Goal: Task Accomplishment & Management: Manage account settings

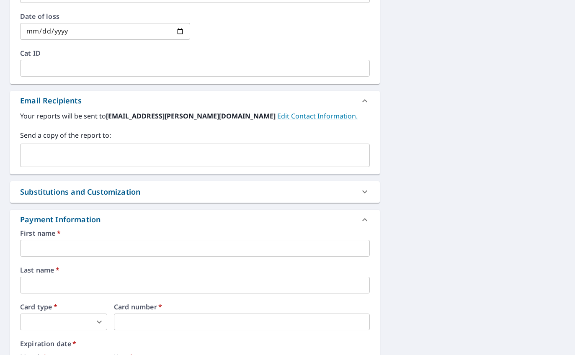
scroll to position [624, 0]
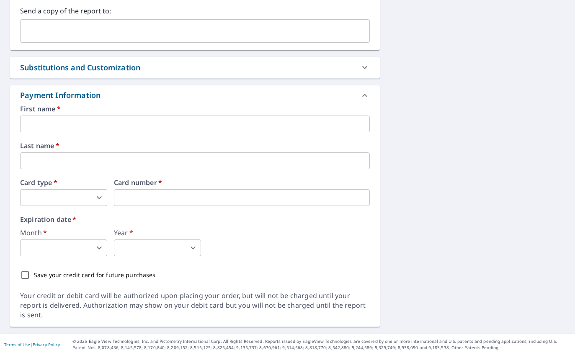
click at [84, 202] on body "TC TC Dashboard Order History TC Order History / Upgrade Report Upgrade Report …" at bounding box center [287, 177] width 575 height 355
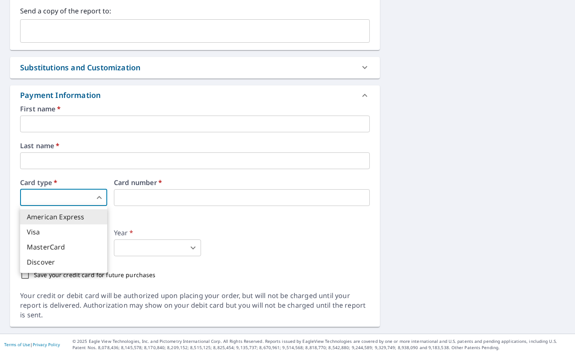
click at [372, 213] on div at bounding box center [287, 177] width 575 height 355
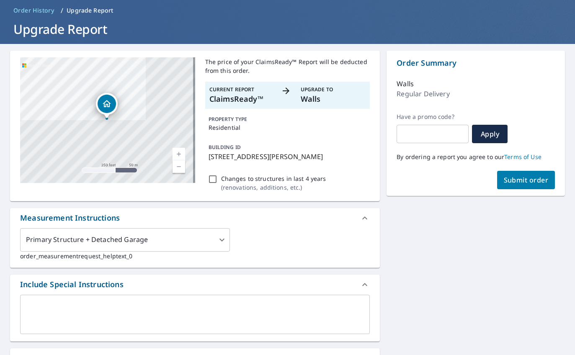
scroll to position [0, 0]
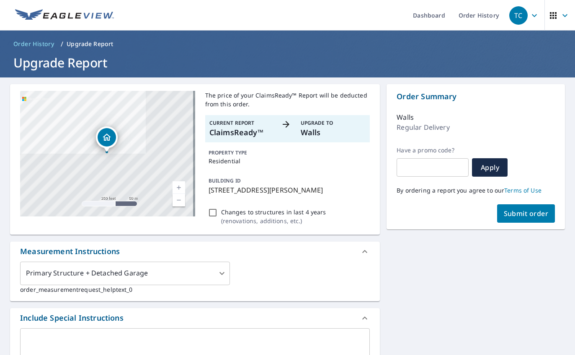
click at [28, 44] on span "Order History" at bounding box center [33, 44] width 41 height 8
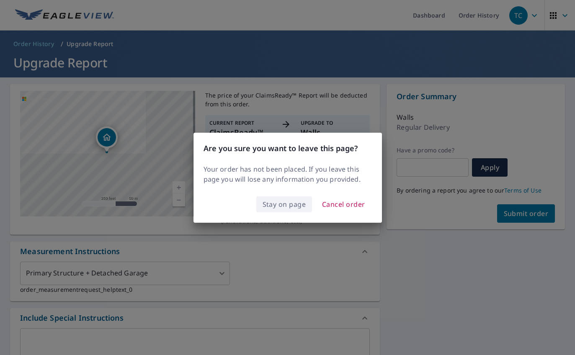
click at [292, 207] on span "Stay on page" at bounding box center [285, 205] width 44 height 12
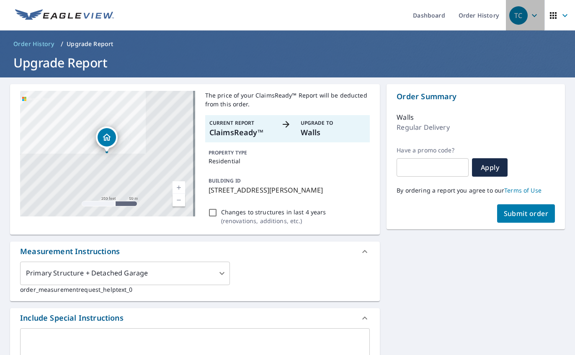
click at [372, 14] on icon "button" at bounding box center [535, 15] width 10 height 10
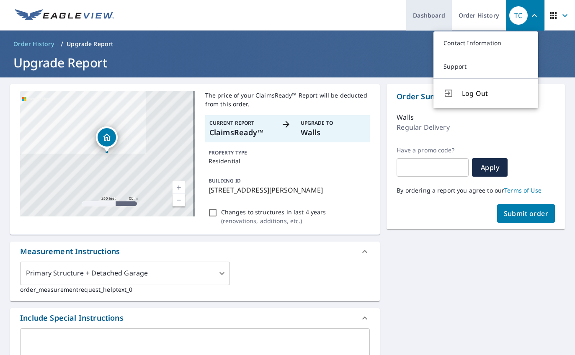
click at [372, 16] on link "Dashboard" at bounding box center [429, 15] width 46 height 31
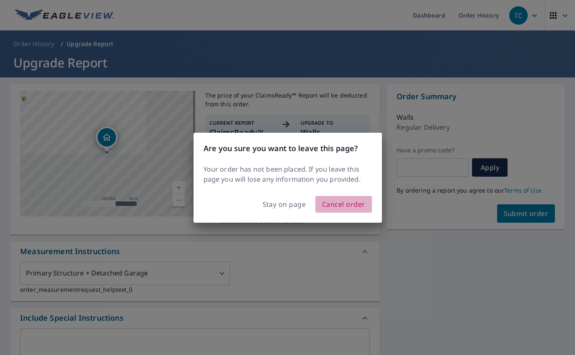
click at [344, 202] on span "Cancel order" at bounding box center [343, 205] width 43 height 12
